Goal: Information Seeking & Learning: Learn about a topic

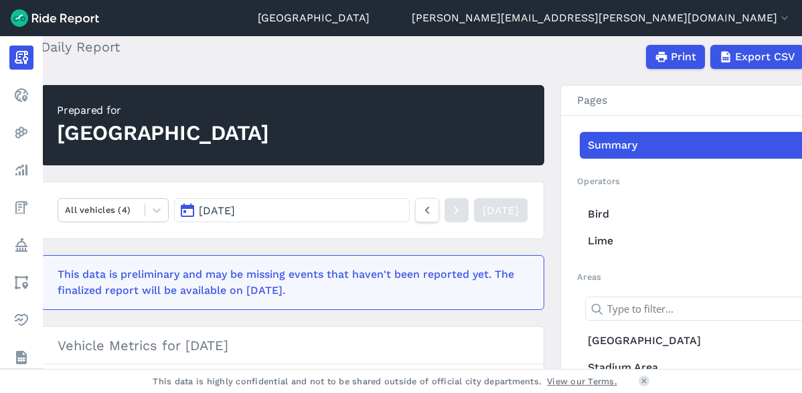
scroll to position [67, 0]
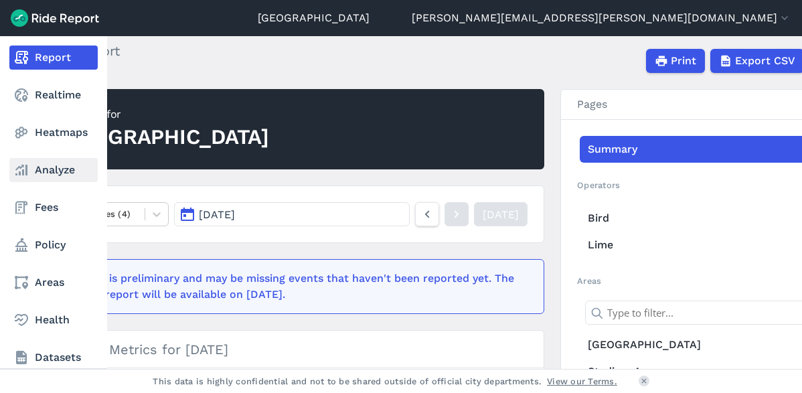
click at [44, 181] on link "Analyze" at bounding box center [53, 170] width 88 height 24
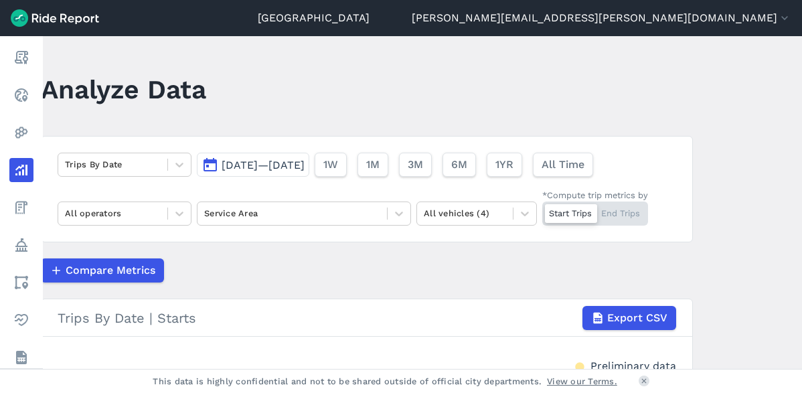
click at [288, 152] on div "[DATE]—[DATE] 1W 1M 3M 6M 1YR All Time" at bounding box center [398, 161] width 402 height 29
click at [297, 163] on span "[DATE]—[DATE]" at bounding box center [263, 165] width 83 height 13
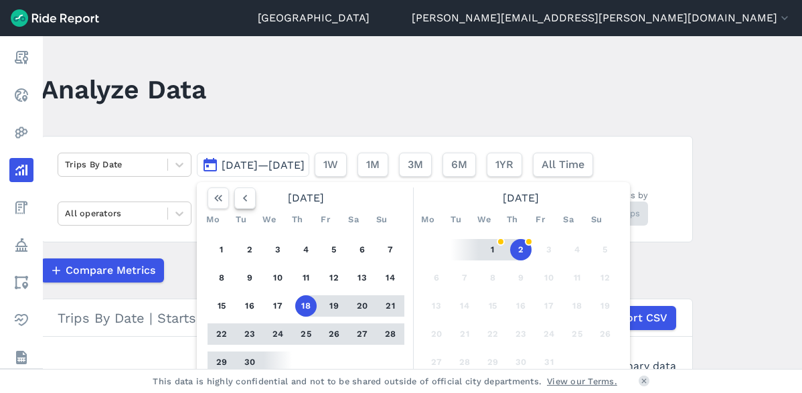
click at [243, 200] on use "button" at bounding box center [245, 198] width 4 height 7
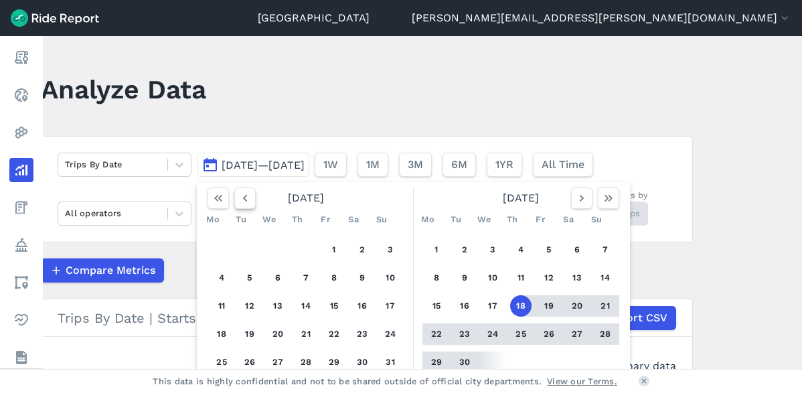
click at [243, 200] on use "button" at bounding box center [245, 198] width 4 height 7
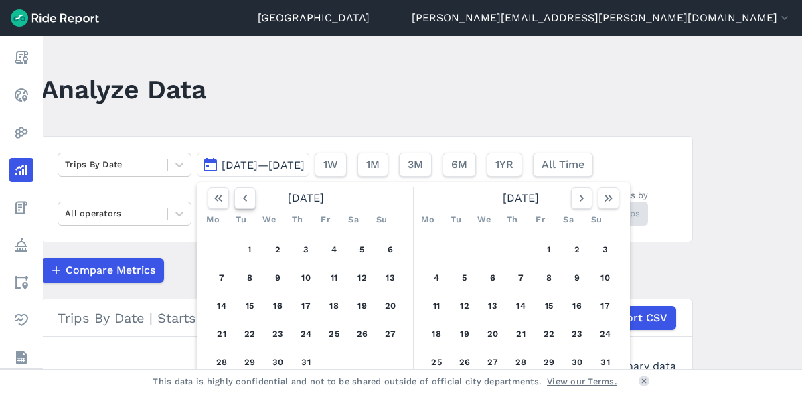
click at [243, 200] on use "button" at bounding box center [245, 198] width 4 height 7
click at [254, 251] on button "1" at bounding box center [249, 249] width 21 height 21
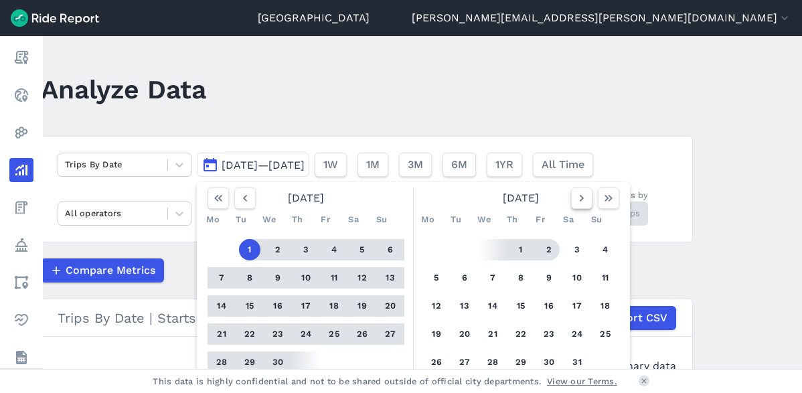
click at [575, 202] on icon "button" at bounding box center [581, 198] width 13 height 13
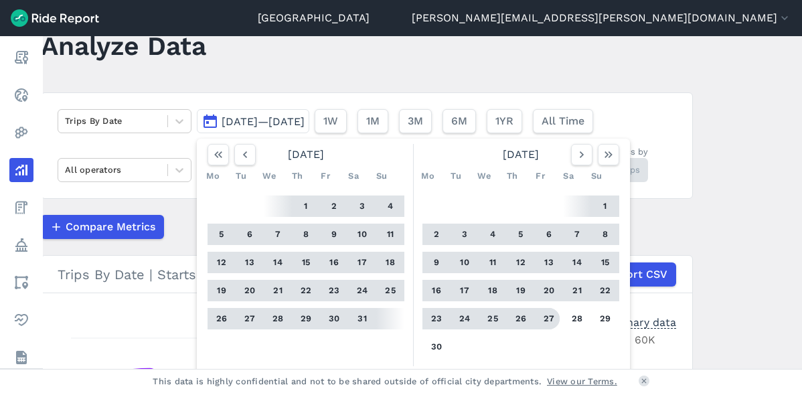
scroll to position [67, 0]
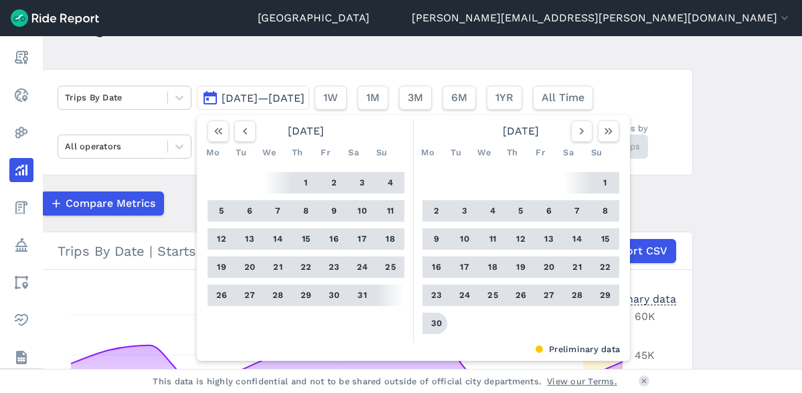
click at [441, 327] on button "30" at bounding box center [436, 323] width 21 height 21
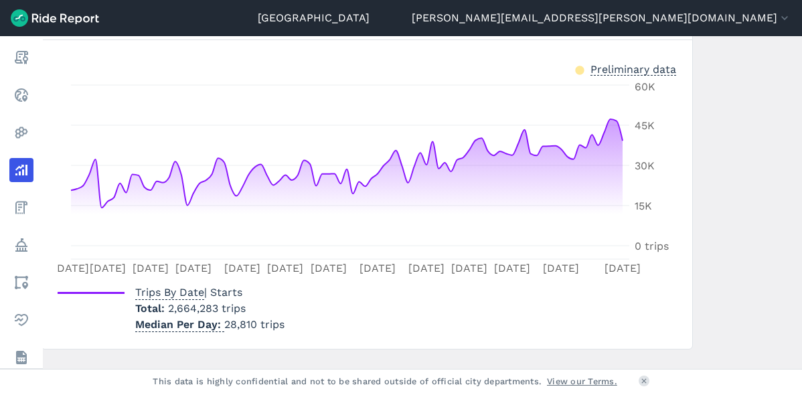
scroll to position [325, 0]
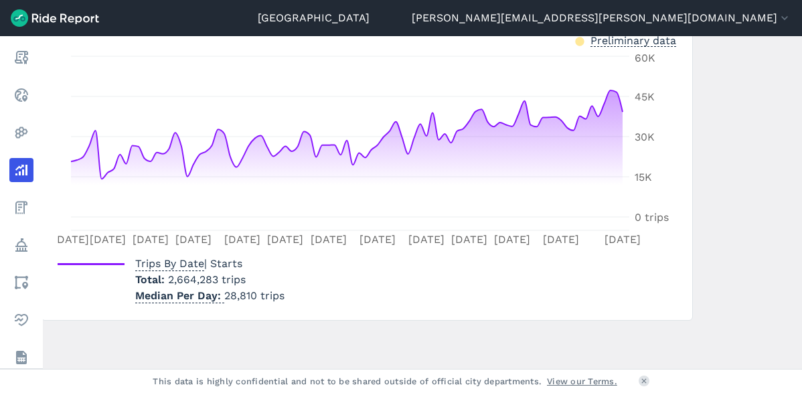
click at [35, 383] on footer "This data is highly confidential and not to be shared outside of official city …" at bounding box center [401, 381] width 802 height 24
click at [27, 383] on footer "This data is highly confidential and not to be shared outside of official city …" at bounding box center [401, 381] width 802 height 24
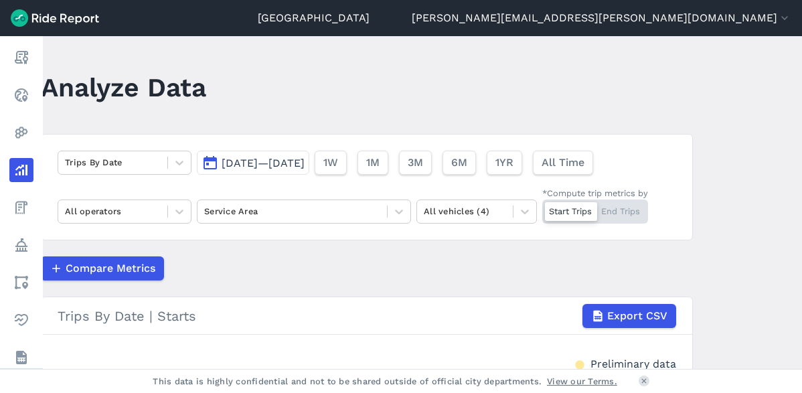
scroll to position [0, 0]
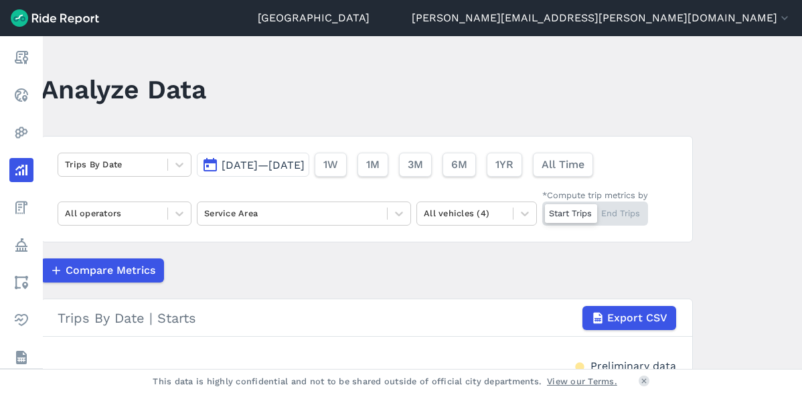
click at [254, 167] on span "[DATE]—[DATE]" at bounding box center [263, 165] width 83 height 13
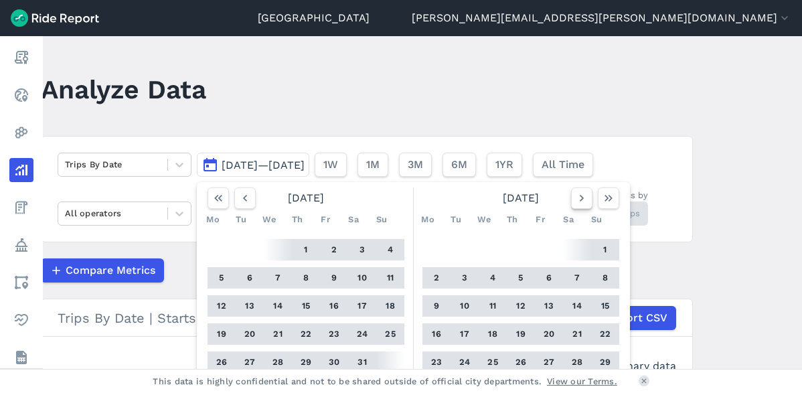
click at [581, 203] on icon "button" at bounding box center [581, 198] width 13 height 13
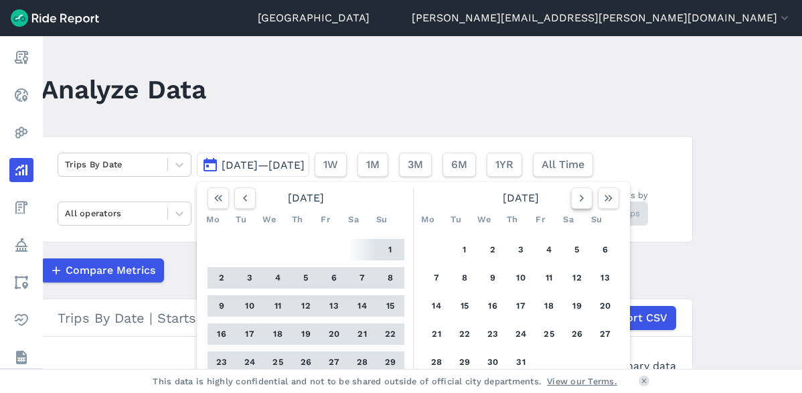
click at [581, 203] on icon "button" at bounding box center [581, 198] width 13 height 13
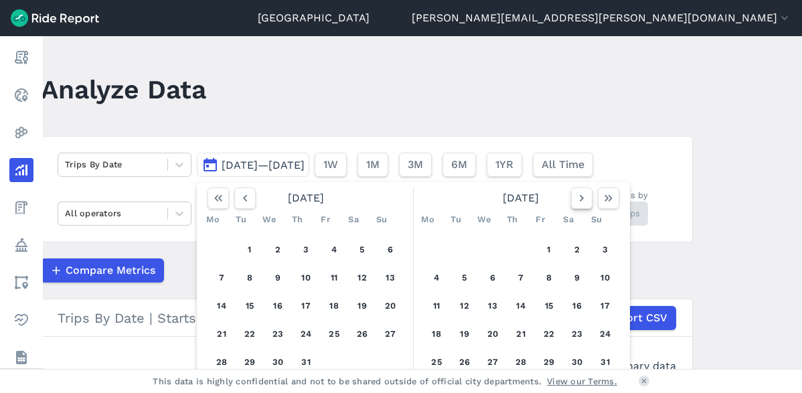
click at [581, 203] on icon "button" at bounding box center [581, 198] width 13 height 13
click at [238, 198] on icon "button" at bounding box center [244, 198] width 13 height 13
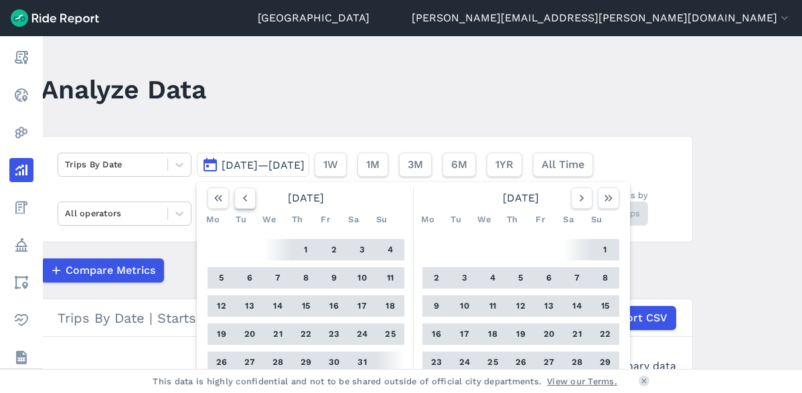
click at [238, 198] on icon "button" at bounding box center [244, 198] width 13 height 13
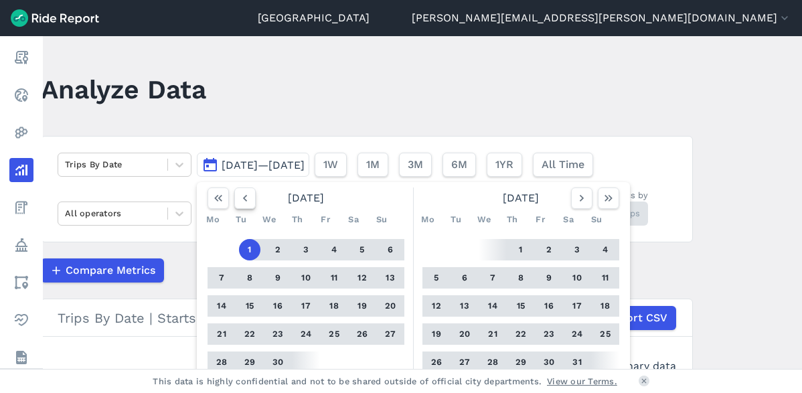
click at [238, 198] on icon "button" at bounding box center [244, 198] width 13 height 13
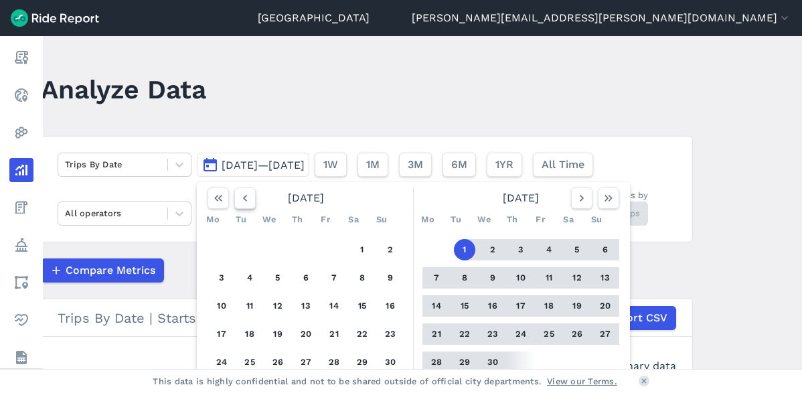
click at [238, 198] on icon "button" at bounding box center [244, 198] width 13 height 13
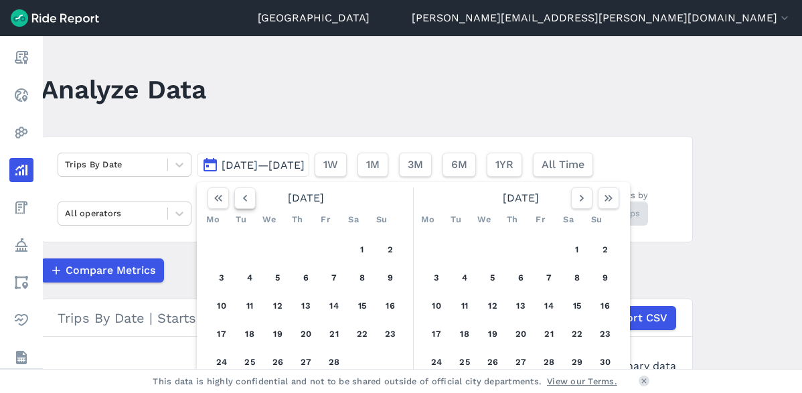
click at [238, 198] on icon "button" at bounding box center [244, 198] width 13 height 13
click at [278, 248] on button "1" at bounding box center [277, 249] width 21 height 21
click at [573, 195] on button "button" at bounding box center [581, 198] width 21 height 21
click at [580, 199] on use "button" at bounding box center [582, 198] width 4 height 7
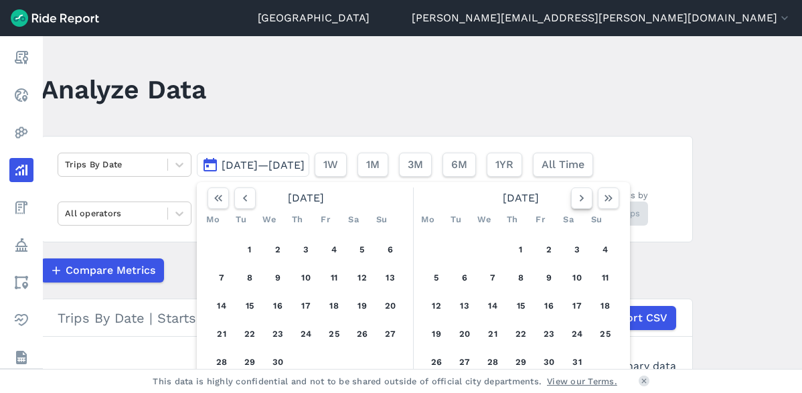
click at [580, 199] on use "button" at bounding box center [582, 198] width 4 height 7
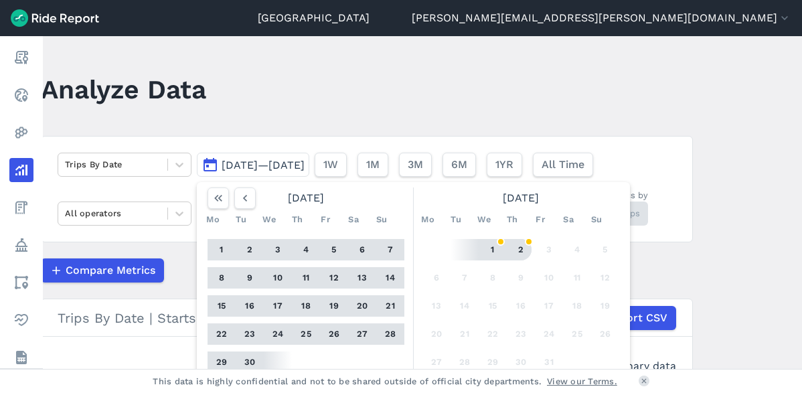
click at [524, 248] on button "2" at bounding box center [520, 249] width 21 height 21
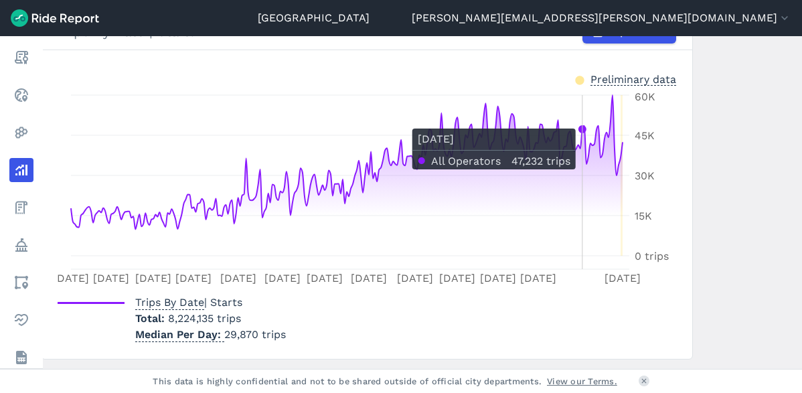
scroll to position [325, 0]
